Goal: Information Seeking & Learning: Learn about a topic

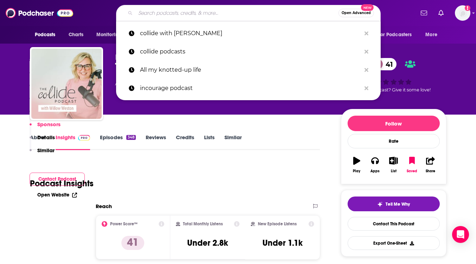
click at [143, 15] on input "Search podcasts, credits, & more..." at bounding box center [237, 12] width 203 height 11
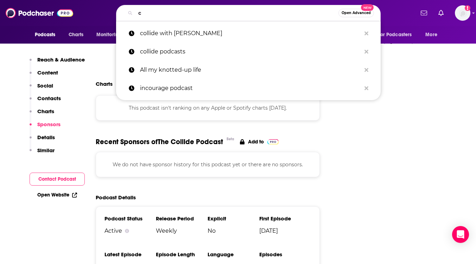
scroll to position [775, 0]
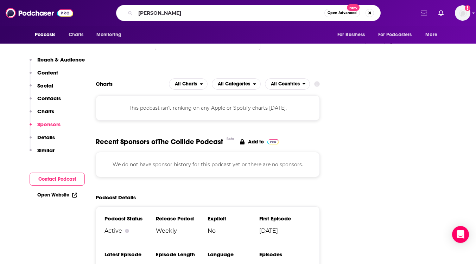
type input "[PERSON_NAME]"
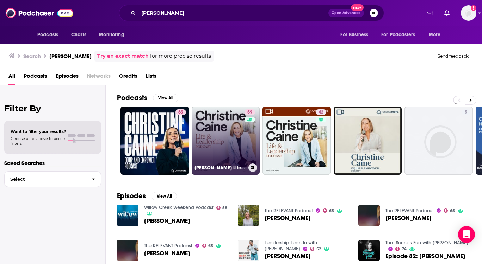
drag, startPoint x: 220, startPoint y: 120, endPoint x: 195, endPoint y: 149, distance: 37.9
click at [195, 149] on link "59 [PERSON_NAME] Life & Leadership Podcast with Propel Women" at bounding box center [226, 141] width 68 height 68
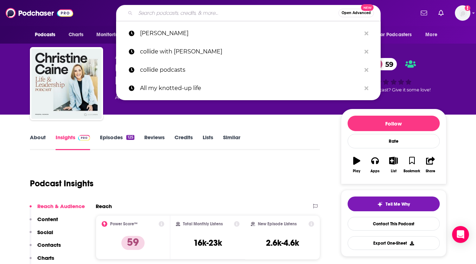
click at [176, 13] on input "Search podcasts, credits, & more..." at bounding box center [237, 12] width 203 height 11
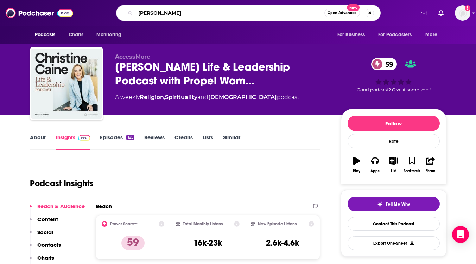
type input "[PERSON_NAME]"
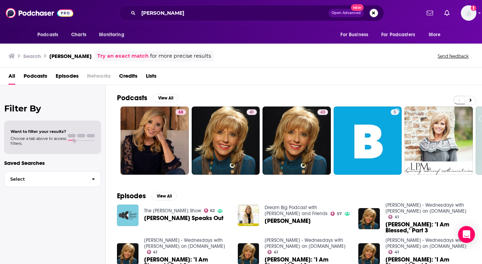
click at [123, 218] on img "Beth Moore Speaks Out" at bounding box center [127, 215] width 21 height 21
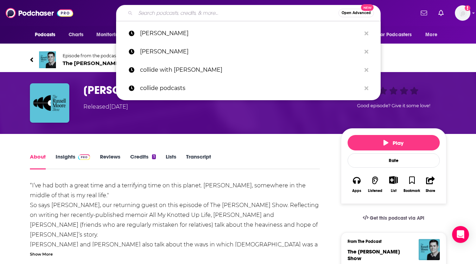
click at [157, 12] on input "Search podcasts, credits, & more..." at bounding box center [237, 12] width 203 height 11
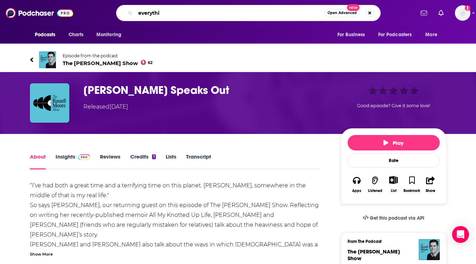
type input "everythin"
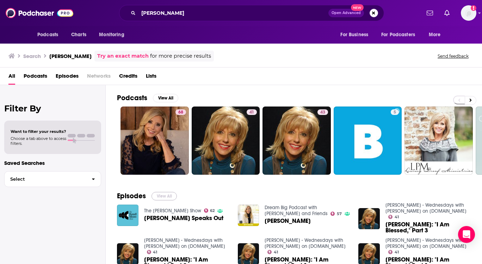
click at [165, 198] on button "View All" at bounding box center [163, 196] width 25 height 8
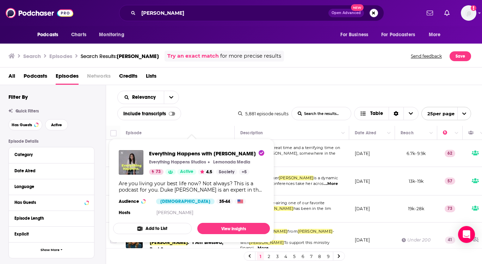
click at [164, 206] on div "Everything Happens with [PERSON_NAME] Everything Happens Studios Lemonada Media…" at bounding box center [191, 184] width 157 height 79
click at [129, 155] on img "Everything Happens with Kate Bowler" at bounding box center [131, 162] width 25 height 25
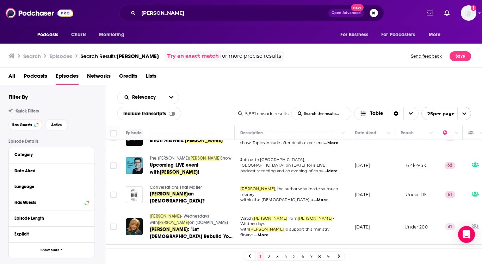
scroll to position [547, 0]
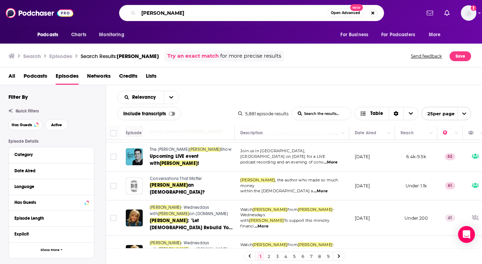
click at [178, 13] on input "[PERSON_NAME]" at bounding box center [232, 12] width 189 height 11
type input "b"
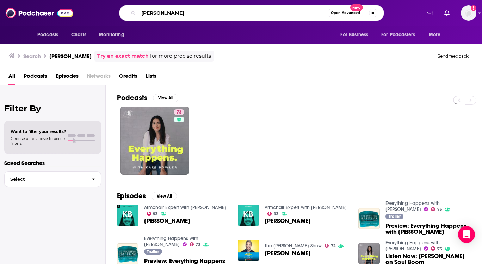
click at [185, 13] on input "[PERSON_NAME]" at bounding box center [232, 12] width 189 height 11
drag, startPoint x: 185, startPoint y: 13, endPoint x: 121, endPoint y: 15, distance: 64.5
click at [121, 15] on div "[PERSON_NAME] Open Advanced New" at bounding box center [251, 13] width 265 height 16
type input "relevant"
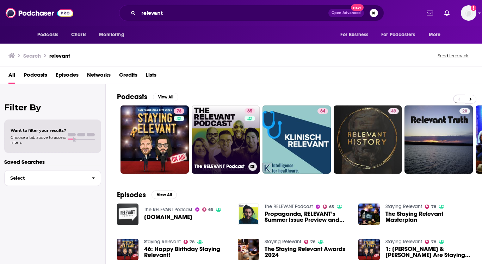
click at [212, 144] on link "65 The RELEVANT Podcast" at bounding box center [226, 140] width 68 height 68
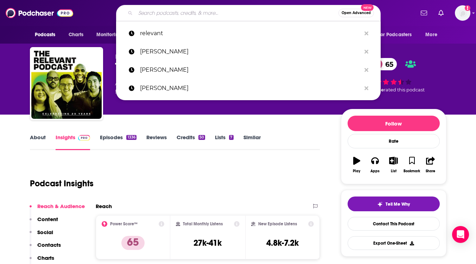
click at [183, 16] on input "Search podcasts, credits, & more..." at bounding box center [237, 12] width 203 height 11
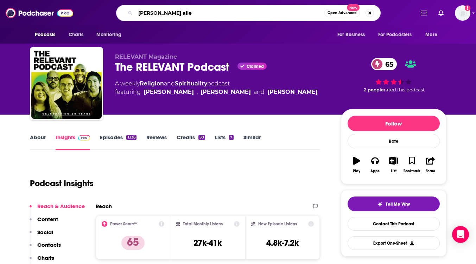
type input "jennie allen"
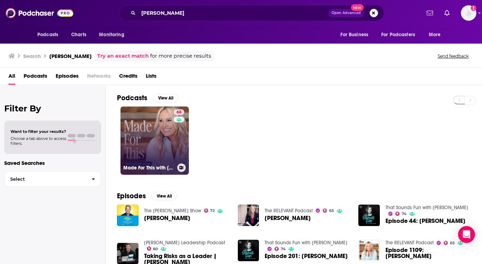
click at [145, 132] on link "68 Made For This with Jennie Allen" at bounding box center [154, 141] width 68 height 68
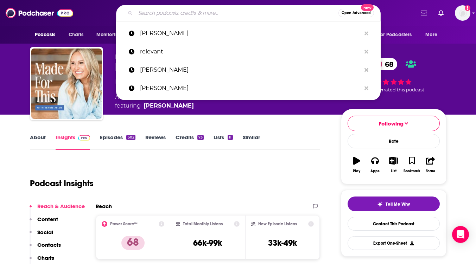
click at [150, 9] on input "Search podcasts, credits, & more..." at bounding box center [237, 12] width 203 height 11
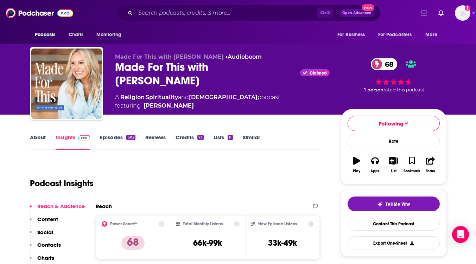
click at [157, 4] on div "Podcasts Charts Monitoring Ctrl K Open Advanced New For Business For Podcasters…" at bounding box center [238, 13] width 476 height 26
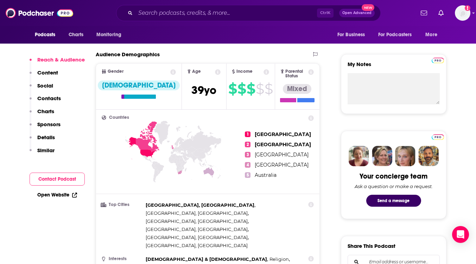
scroll to position [463, 0]
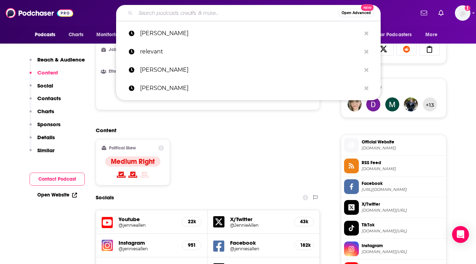
click at [160, 13] on input "Search podcasts, credits, & more..." at bounding box center [237, 12] width 203 height 11
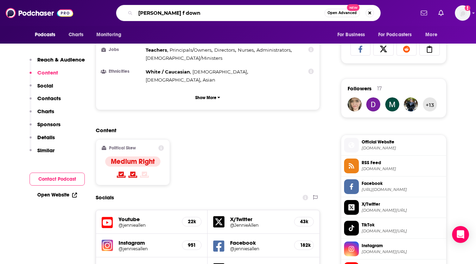
type input "annie f downs"
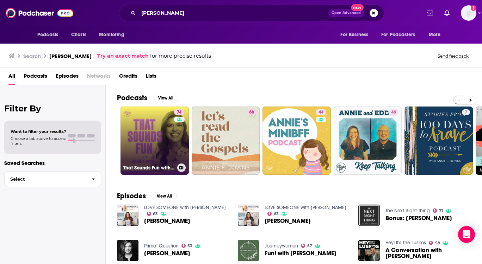
click at [143, 136] on link "74 That Sounds Fun with Annie F. Downs" at bounding box center [154, 141] width 68 height 68
